Goal: Task Accomplishment & Management: Manage account settings

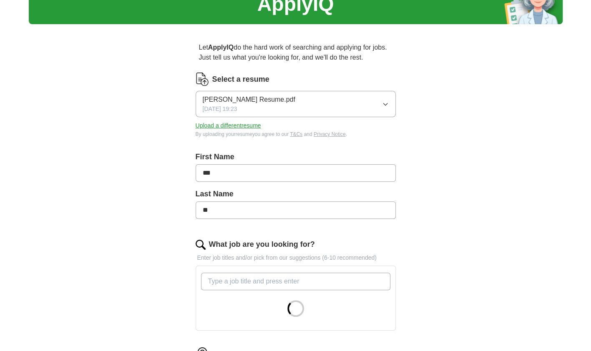
scroll to position [42, 0]
click at [244, 126] on button "Upload a different resume" at bounding box center [228, 125] width 65 height 9
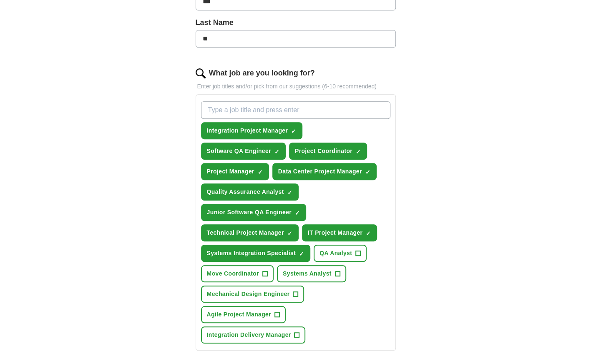
scroll to position [213, 0]
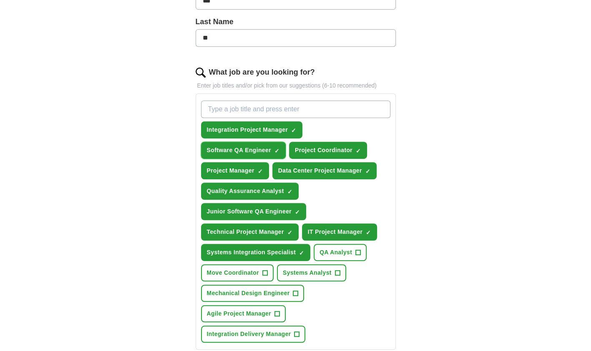
click at [0, 0] on span "×" at bounding box center [0, 0] width 0 height 0
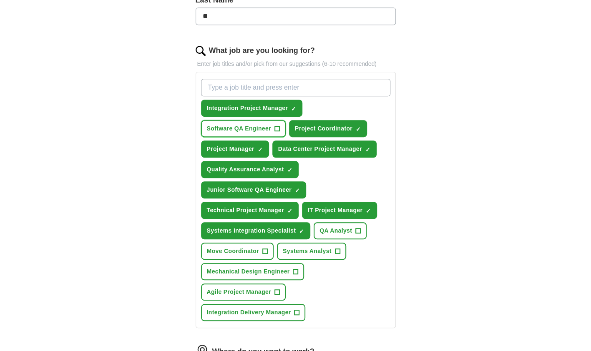
scroll to position [241, 0]
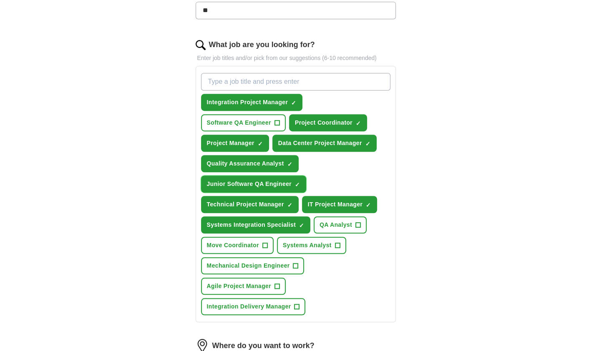
click at [0, 0] on span "×" at bounding box center [0, 0] width 0 height 0
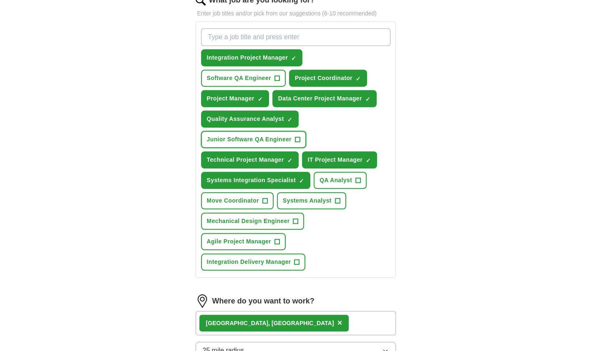
scroll to position [286, 0]
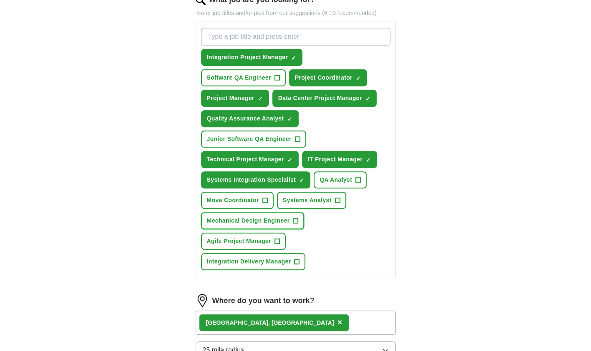
click at [296, 221] on span "+" at bounding box center [295, 221] width 5 height 7
click at [296, 261] on span "+" at bounding box center [296, 262] width 5 height 7
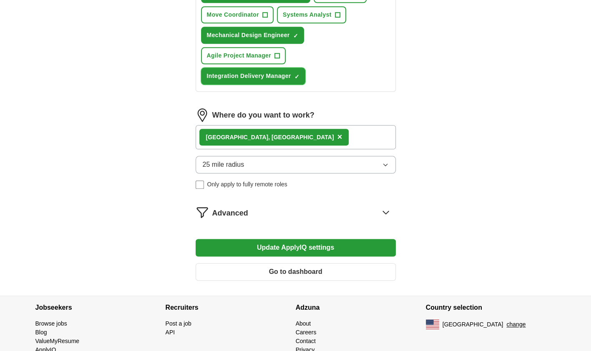
scroll to position [476, 0]
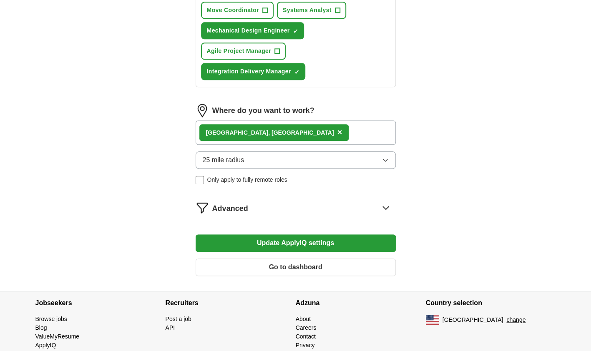
click at [390, 205] on icon at bounding box center [385, 207] width 13 height 13
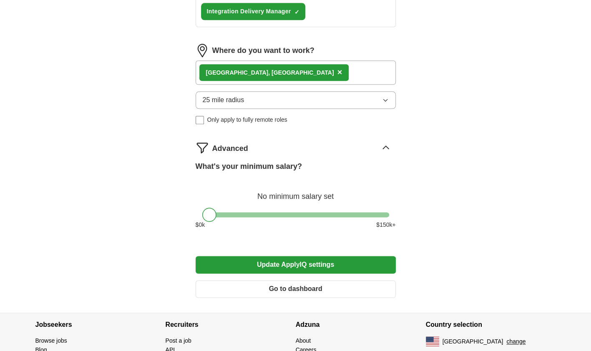
scroll to position [580, 0]
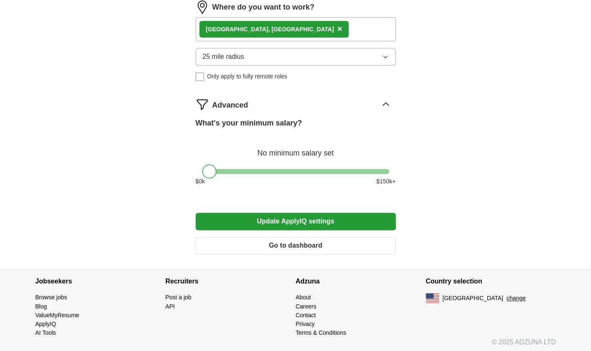
click at [324, 220] on button "Update ApplyIQ settings" at bounding box center [296, 222] width 200 height 18
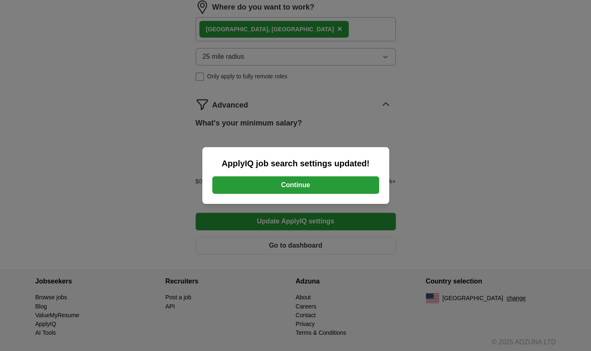
click at [302, 187] on button "Continue" at bounding box center [295, 185] width 167 height 18
